Goal: Task Accomplishment & Management: Manage account settings

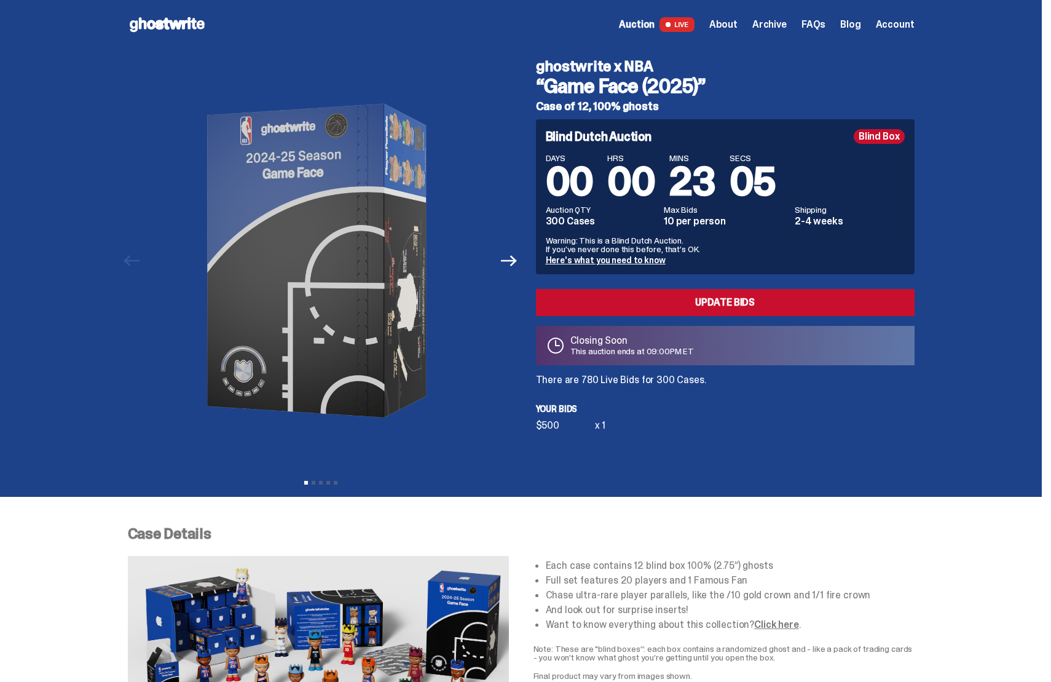
click at [890, 25] on span "Account" at bounding box center [895, 25] width 39 height 10
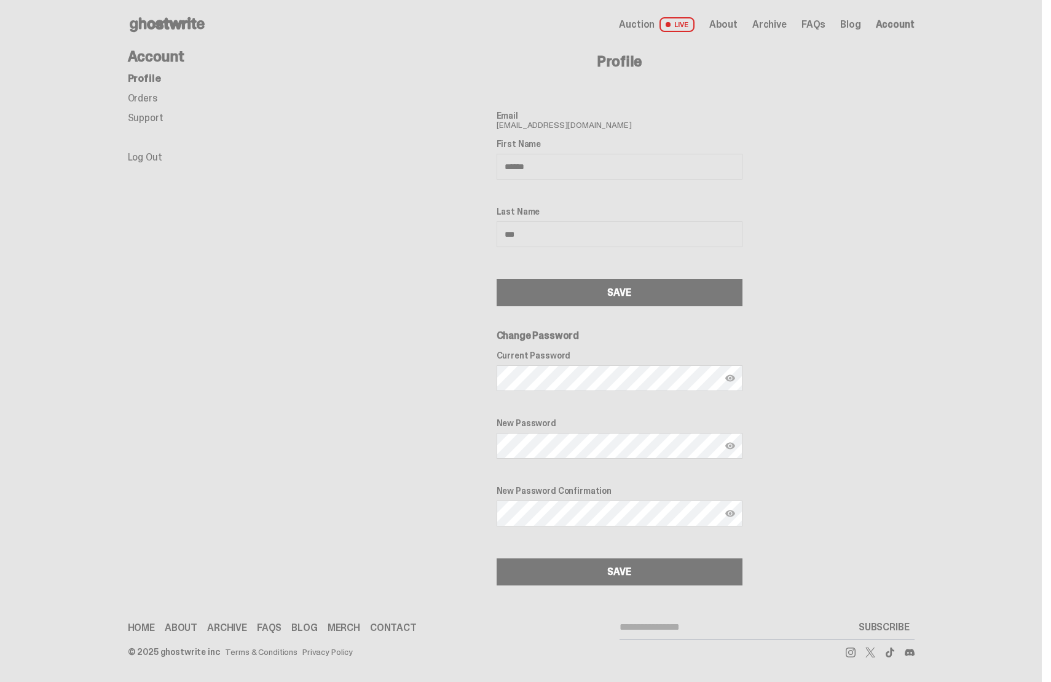
click at [146, 160] on link "Log Out" at bounding box center [145, 157] width 34 height 13
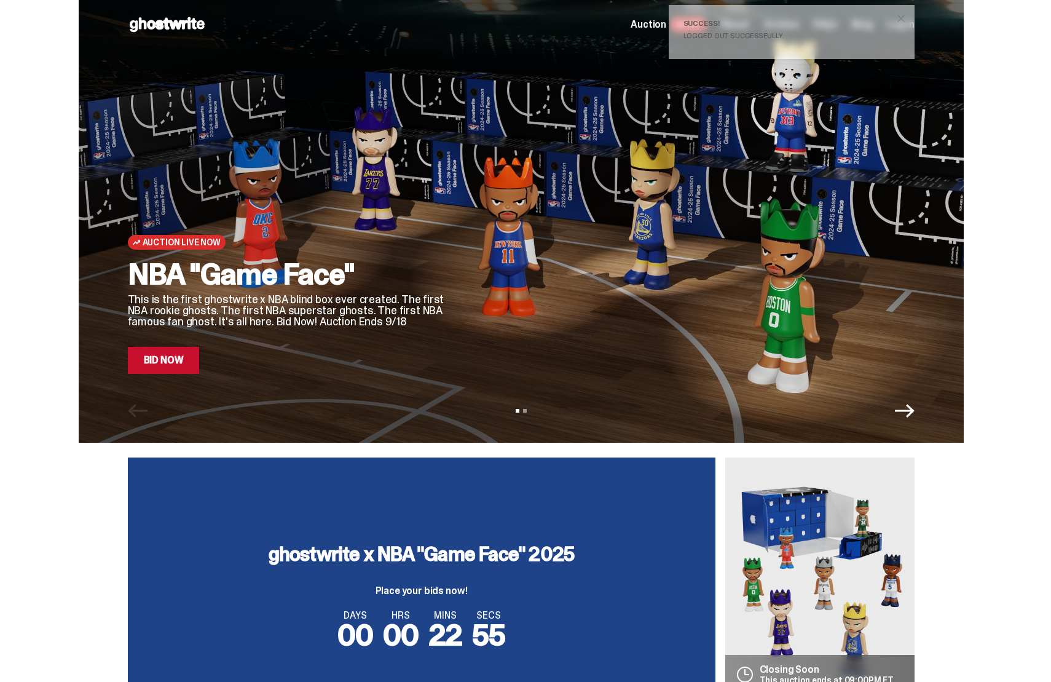
click at [905, 15] on span "close" at bounding box center [901, 18] width 12 height 12
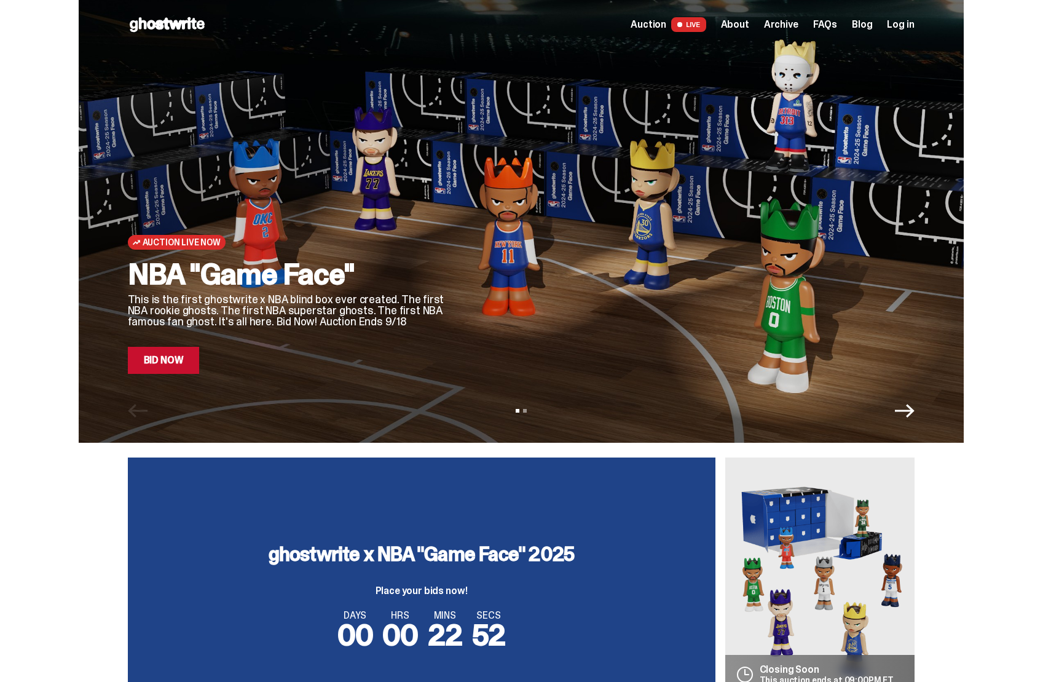
click at [905, 26] on span "Log in" at bounding box center [900, 25] width 27 height 10
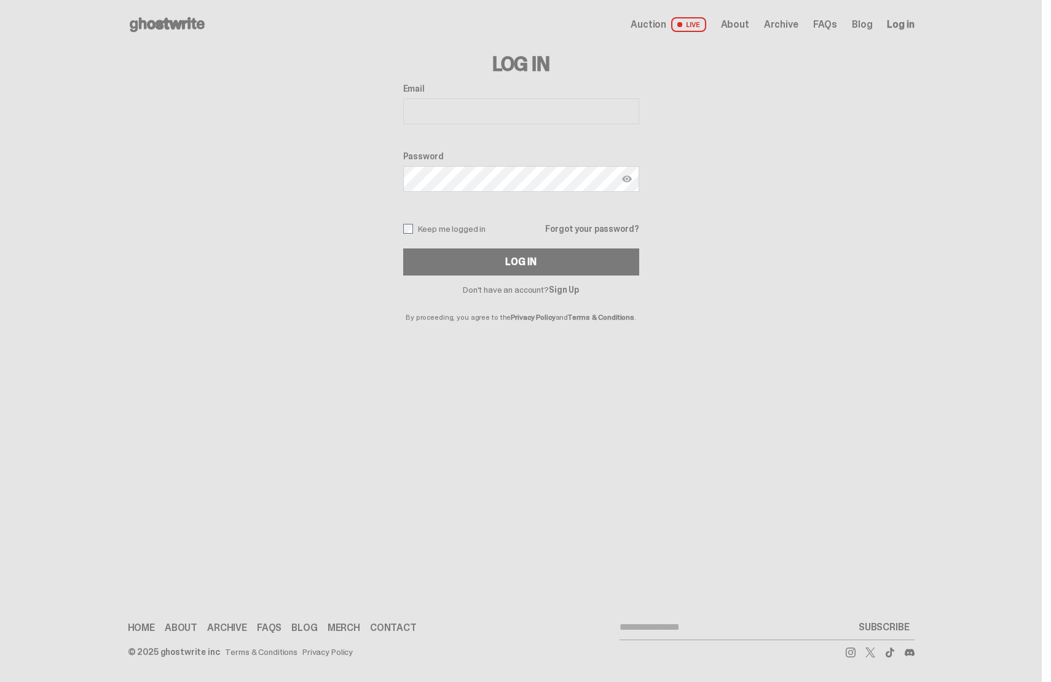
click at [512, 107] on input "Email" at bounding box center [521, 111] width 236 height 26
type input "**********"
click at [513, 267] on div "Log In" at bounding box center [520, 262] width 31 height 10
